Goal: Information Seeking & Learning: Check status

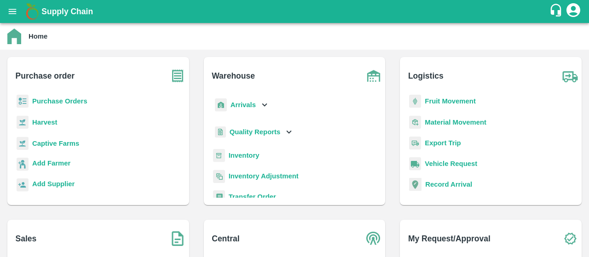
click at [15, 12] on icon "open drawer" at bounding box center [12, 11] width 10 height 10
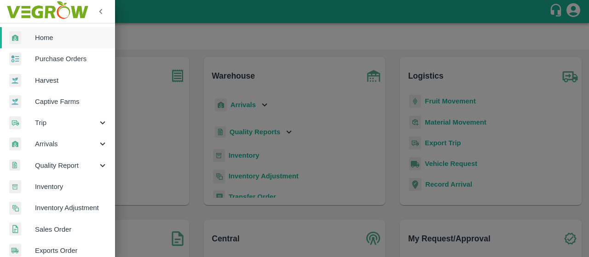
scroll to position [267, 0]
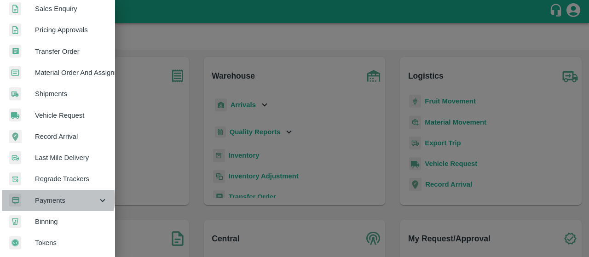
click at [52, 196] on span "Payments" at bounding box center [66, 201] width 63 height 10
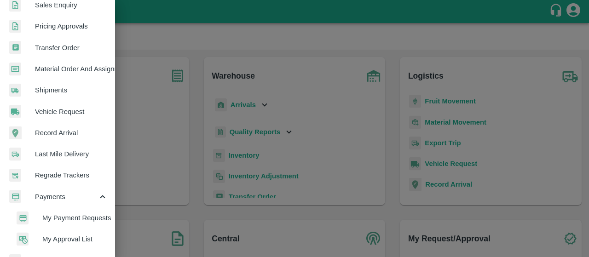
click at [53, 221] on span "My Payment Requests" at bounding box center [74, 218] width 65 height 10
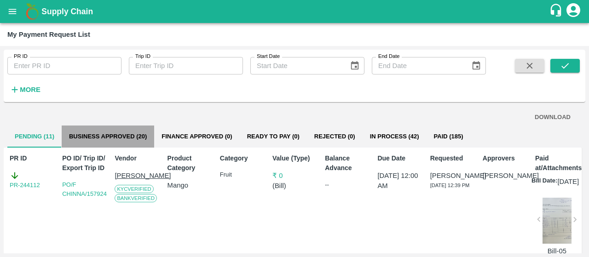
click at [122, 140] on button "Business Approved (20)" at bounding box center [108, 137] width 93 height 22
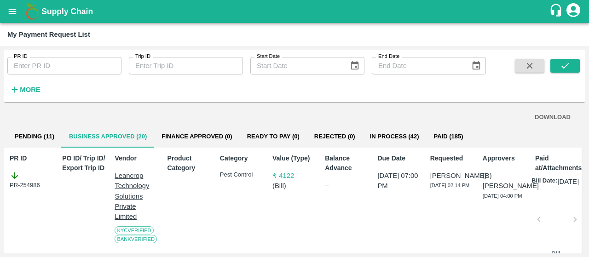
click at [26, 186] on div "PR-254986" at bounding box center [32, 180] width 44 height 19
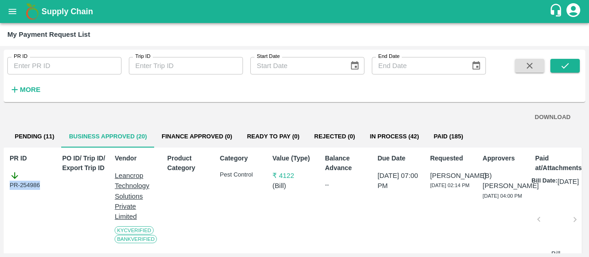
drag, startPoint x: 42, startPoint y: 186, endPoint x: 6, endPoint y: 187, distance: 35.5
click at [6, 187] on div "PR ID PR-254986" at bounding box center [30, 214] width 48 height 129
copy div "PR-254986"
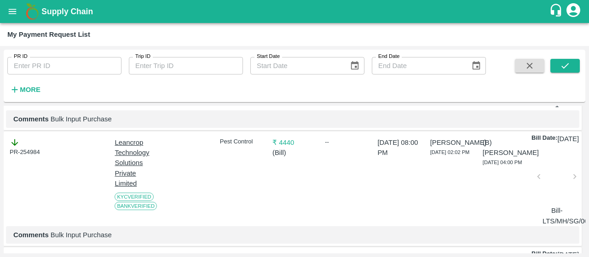
scroll to position [175, 0]
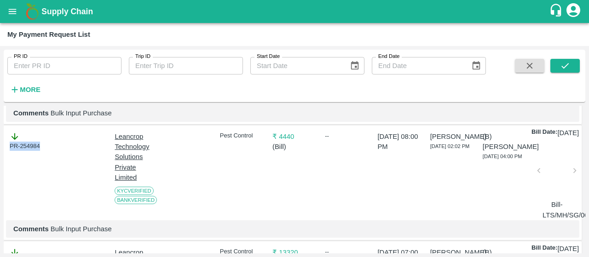
drag, startPoint x: 41, startPoint y: 154, endPoint x: 1, endPoint y: 155, distance: 39.6
click at [1, 155] on div "PR ID PR ID Trip ID Trip ID Start Date Start Date End Date End Date More DOWNLO…" at bounding box center [294, 151] width 589 height 211
copy div "PR-254984"
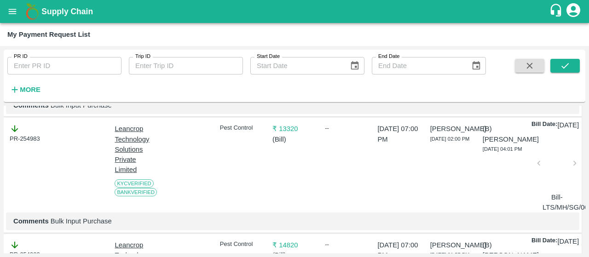
scroll to position [300, 0]
click at [20, 143] on div "PR-254983" at bounding box center [32, 132] width 44 height 19
drag, startPoint x: 41, startPoint y: 153, endPoint x: 3, endPoint y: 156, distance: 38.3
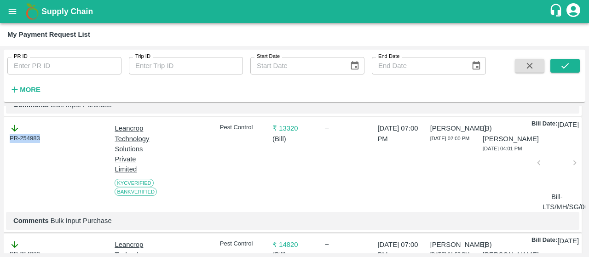
click at [3, 156] on div "PR ID PR ID Trip ID Trip ID Start Date Start Date End Date End Date More DOWNLO…" at bounding box center [294, 151] width 589 height 211
copy div "PR-254983"
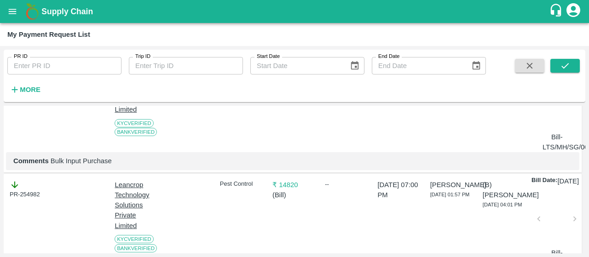
scroll to position [380, 0]
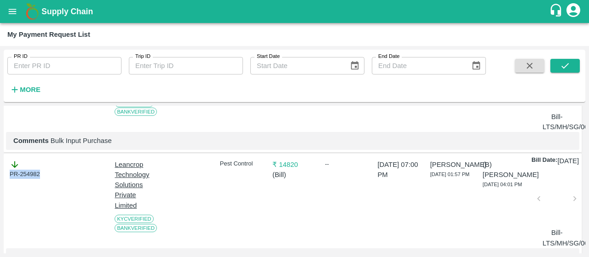
drag, startPoint x: 46, startPoint y: 201, endPoint x: 0, endPoint y: 201, distance: 46.0
click at [0, 201] on div "PR ID PR ID Trip ID Trip ID Start Date Start Date End Date End Date More DOWNLO…" at bounding box center [294, 151] width 589 height 211
copy div "PR-254982"
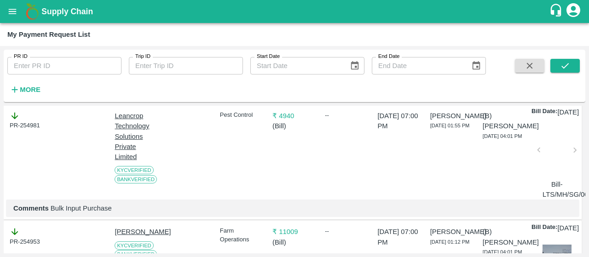
scroll to position [549, 0]
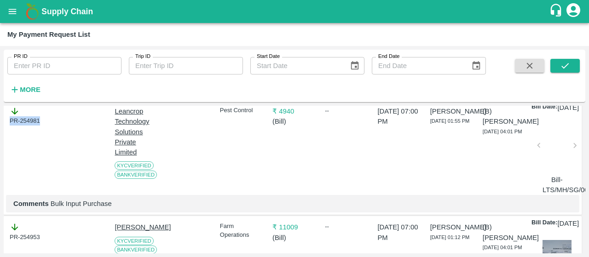
drag, startPoint x: 40, startPoint y: 153, endPoint x: 8, endPoint y: 158, distance: 32.2
click at [8, 158] on div "PR-254981" at bounding box center [30, 149] width 48 height 93
copy div "PR-254981"
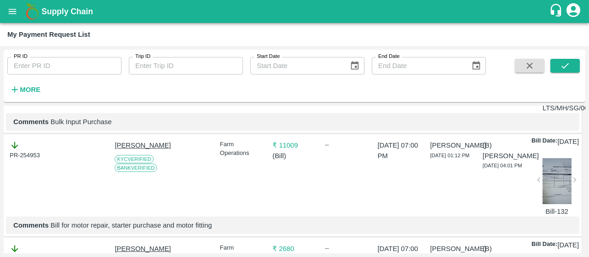
scroll to position [635, 0]
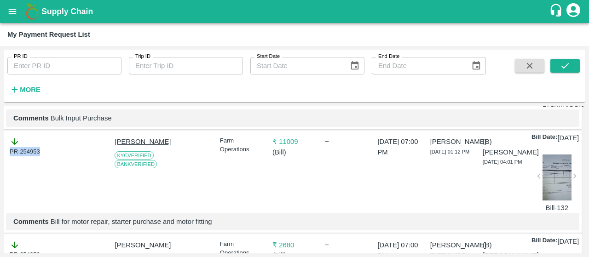
drag, startPoint x: 42, startPoint y: 193, endPoint x: 0, endPoint y: 205, distance: 44.0
click at [0, 205] on div "PR ID PR ID Trip ID Trip ID Start Date Start Date End Date End Date More DOWNLO…" at bounding box center [294, 151] width 589 height 211
copy div "PR-254953"
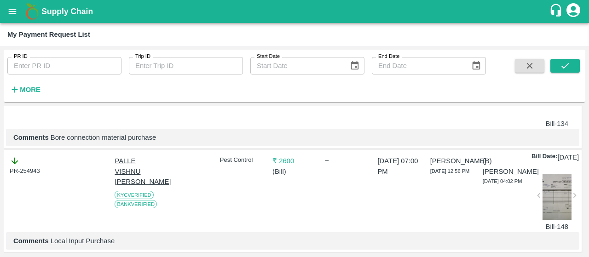
scroll to position [826, 0]
drag, startPoint x: 39, startPoint y: 118, endPoint x: 4, endPoint y: 121, distance: 35.1
click at [4, 121] on div "PR-254950 DEVARINTI BHASKAR KYC Verified Bank Verified Farm Operations ₹ 2680 (…" at bounding box center [293, 95] width 578 height 105
copy div "PR-254950"
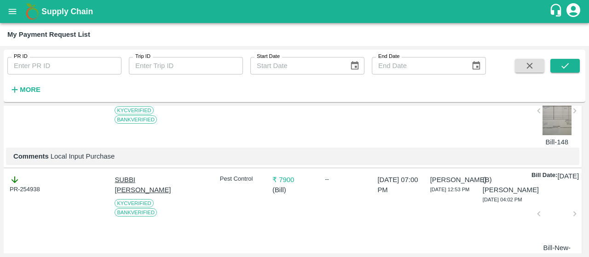
scroll to position [911, 0]
drag, startPoint x: 40, startPoint y: 147, endPoint x: 0, endPoint y: 163, distance: 42.4
click at [0, 163] on div "PR ID PR ID Trip ID Trip ID Start Date Start Date End Date End Date More DOWNLO…" at bounding box center [294, 151] width 589 height 211
copy div "PR-254943"
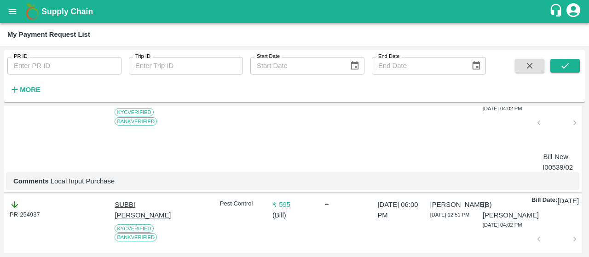
scroll to position [1002, 0]
drag, startPoint x: 41, startPoint y: 172, endPoint x: 0, endPoint y: 172, distance: 40.5
click at [0, 172] on div "PR ID PR ID Trip ID Trip ID Start Date Start Date End Date End Date More DOWNLO…" at bounding box center [294, 151] width 589 height 211
copy div "PR-254938"
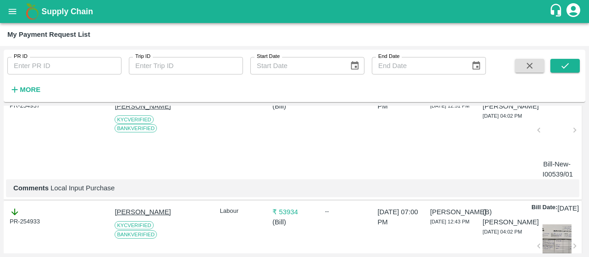
scroll to position [1111, 0]
drag, startPoint x: 39, startPoint y: 188, endPoint x: 0, endPoint y: 190, distance: 39.2
click at [0, 190] on div "PR ID PR ID Trip ID Trip ID Start Date Start Date End Date End Date More DOWNLO…" at bounding box center [294, 151] width 589 height 211
copy div "PR-254937"
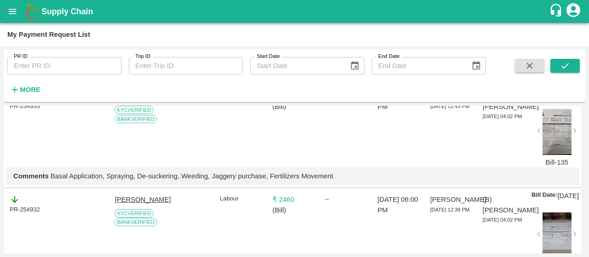
scroll to position [1280, 0]
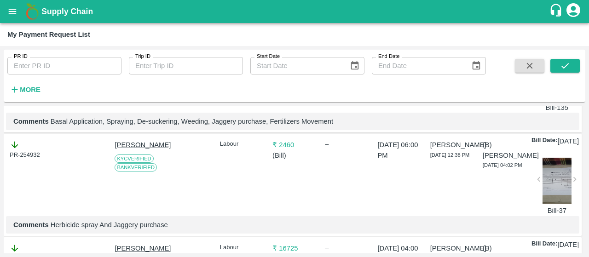
drag, startPoint x: 41, startPoint y: 140, endPoint x: 0, endPoint y: 149, distance: 41.4
click at [0, 149] on div "PR ID PR ID Trip ID Trip ID Start Date Start Date End Date End Date More DOWNLO…" at bounding box center [294, 151] width 589 height 211
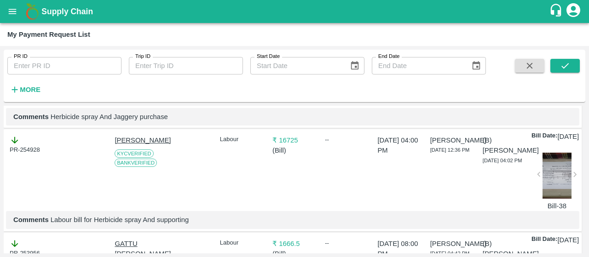
scroll to position [1390, 0]
drag, startPoint x: 41, startPoint y: 148, endPoint x: 0, endPoint y: 154, distance: 41.9
click at [0, 154] on div "PR ID PR ID Trip ID Trip ID Start Date Start Date End Date End Date More DOWNLO…" at bounding box center [294, 151] width 589 height 211
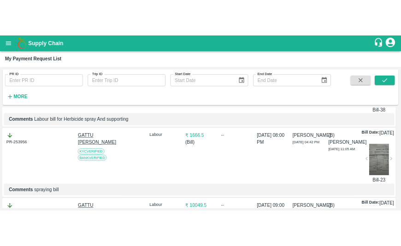
scroll to position [1486, 0]
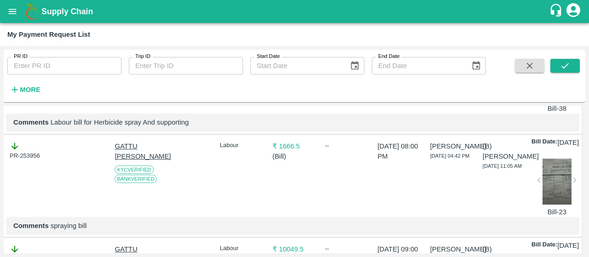
drag, startPoint x: 45, startPoint y: 165, endPoint x: 0, endPoint y: 175, distance: 45.6
click at [0, 175] on div "PR ID PR ID Trip ID Trip ID Start Date Start Date End Date End Date More DOWNLO…" at bounding box center [294, 151] width 589 height 211
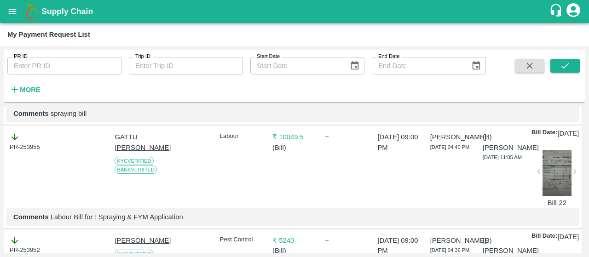
scroll to position [1602, 0]
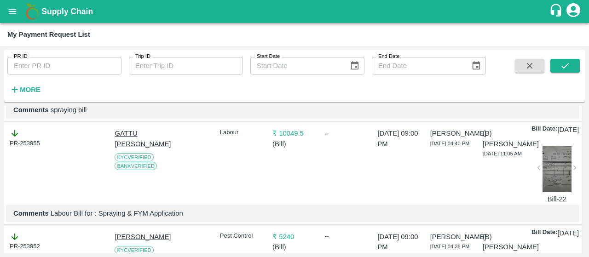
drag, startPoint x: 51, startPoint y: 168, endPoint x: 0, endPoint y: 172, distance: 50.8
click at [0, 172] on div "PR ID PR ID Trip ID Trip ID Start Date Start Date End Date End Date More DOWNLO…" at bounding box center [294, 151] width 589 height 211
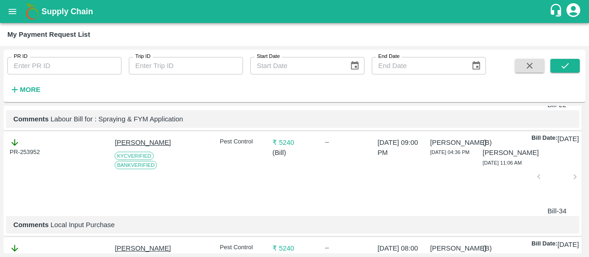
scroll to position [1697, 0]
drag, startPoint x: 41, startPoint y: 187, endPoint x: 0, endPoint y: 188, distance: 41.4
click at [0, 188] on div "PR ID PR ID Trip ID Trip ID Start Date Start Date End Date End Date More DOWNLO…" at bounding box center [294, 151] width 589 height 211
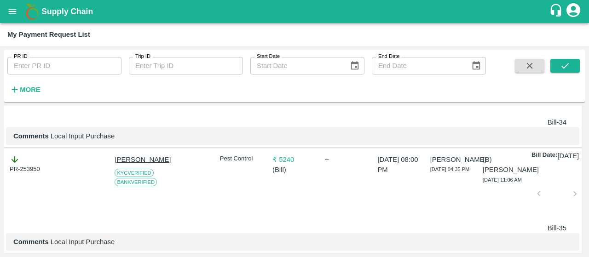
scroll to position [1786, 0]
drag, startPoint x: 49, startPoint y: 212, endPoint x: 6, endPoint y: 221, distance: 43.3
click at [6, 127] on div "PR-253952" at bounding box center [30, 86] width 48 height 82
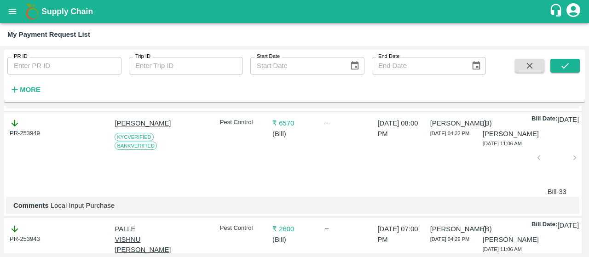
scroll to position [1929, 0]
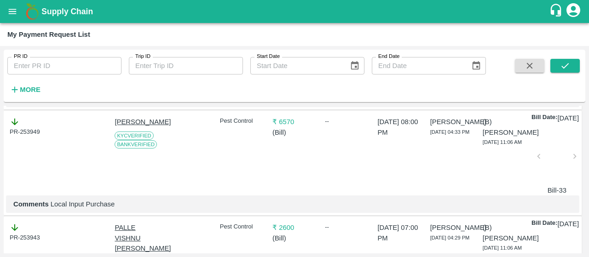
drag, startPoint x: 49, startPoint y: 182, endPoint x: 0, endPoint y: 194, distance: 50.3
click at [0, 194] on div "PR ID PR ID Trip ID Trip ID Start Date Start Date End Date End Date More DOWNLO…" at bounding box center [294, 151] width 589 height 211
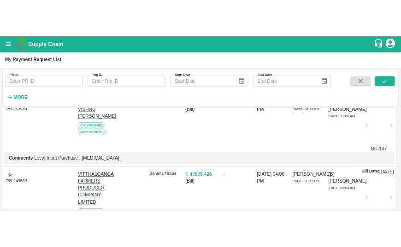
scroll to position [2060, 0]
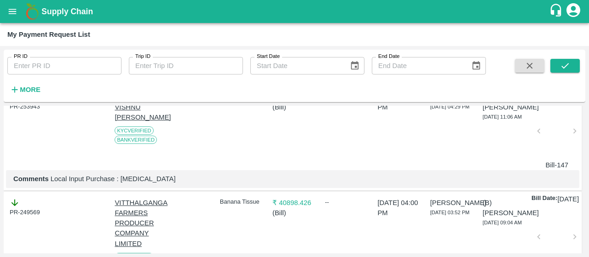
drag, startPoint x: 41, startPoint y: 167, endPoint x: 0, endPoint y: 169, distance: 40.6
click at [0, 169] on div "PR ID PR ID Trip ID Trip ID Start Date Start Date End Date End Date More DOWNLO…" at bounding box center [294, 151] width 589 height 211
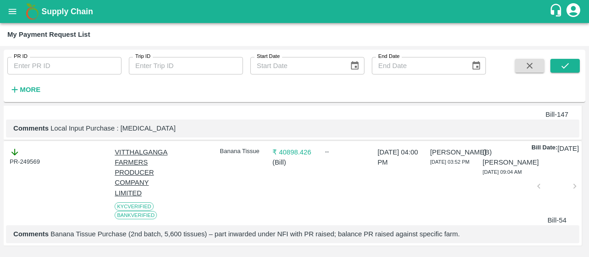
scroll to position [2176, 0]
drag, startPoint x: 41, startPoint y: 170, endPoint x: 0, endPoint y: 171, distance: 41.0
click at [0, 171] on div "PR ID PR ID Trip ID Trip ID Start Date Start Date End Date End Date More DOWNLO…" at bounding box center [294, 151] width 589 height 211
drag, startPoint x: 45, startPoint y: 167, endPoint x: 8, endPoint y: 172, distance: 36.7
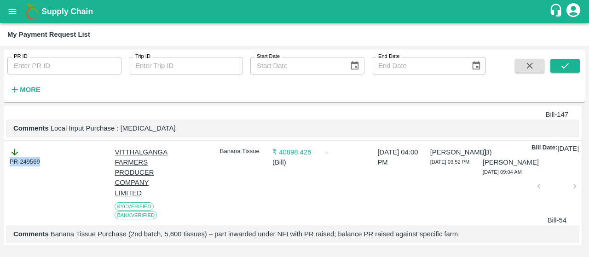
click at [8, 172] on div "PR-249569" at bounding box center [30, 185] width 48 height 82
